Goal: Transaction & Acquisition: Purchase product/service

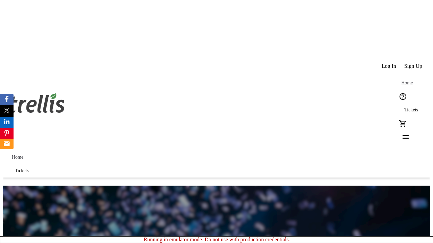
click at [413, 63] on span "Sign Up" at bounding box center [413, 66] width 18 height 6
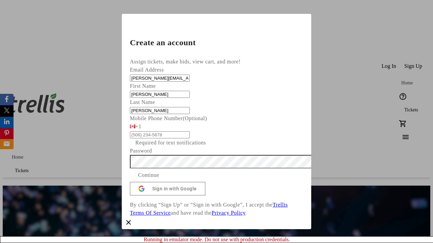
click at [159, 180] on span "Continue" at bounding box center [148, 175] width 21 height 8
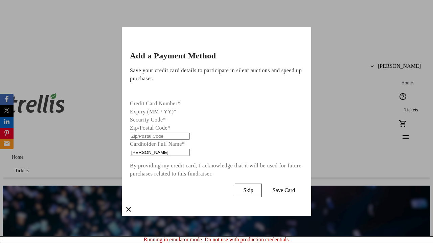
click at [253, 189] on span "Skip" at bounding box center [248, 191] width 10 height 6
click at [404, 108] on span "Tickets" at bounding box center [411, 110] width 14 height 5
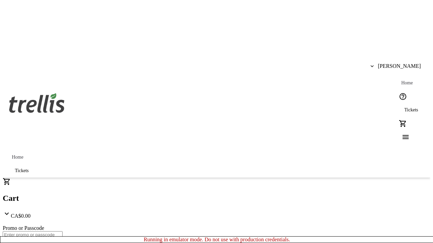
type input "1"
